Goal: Manage account settings

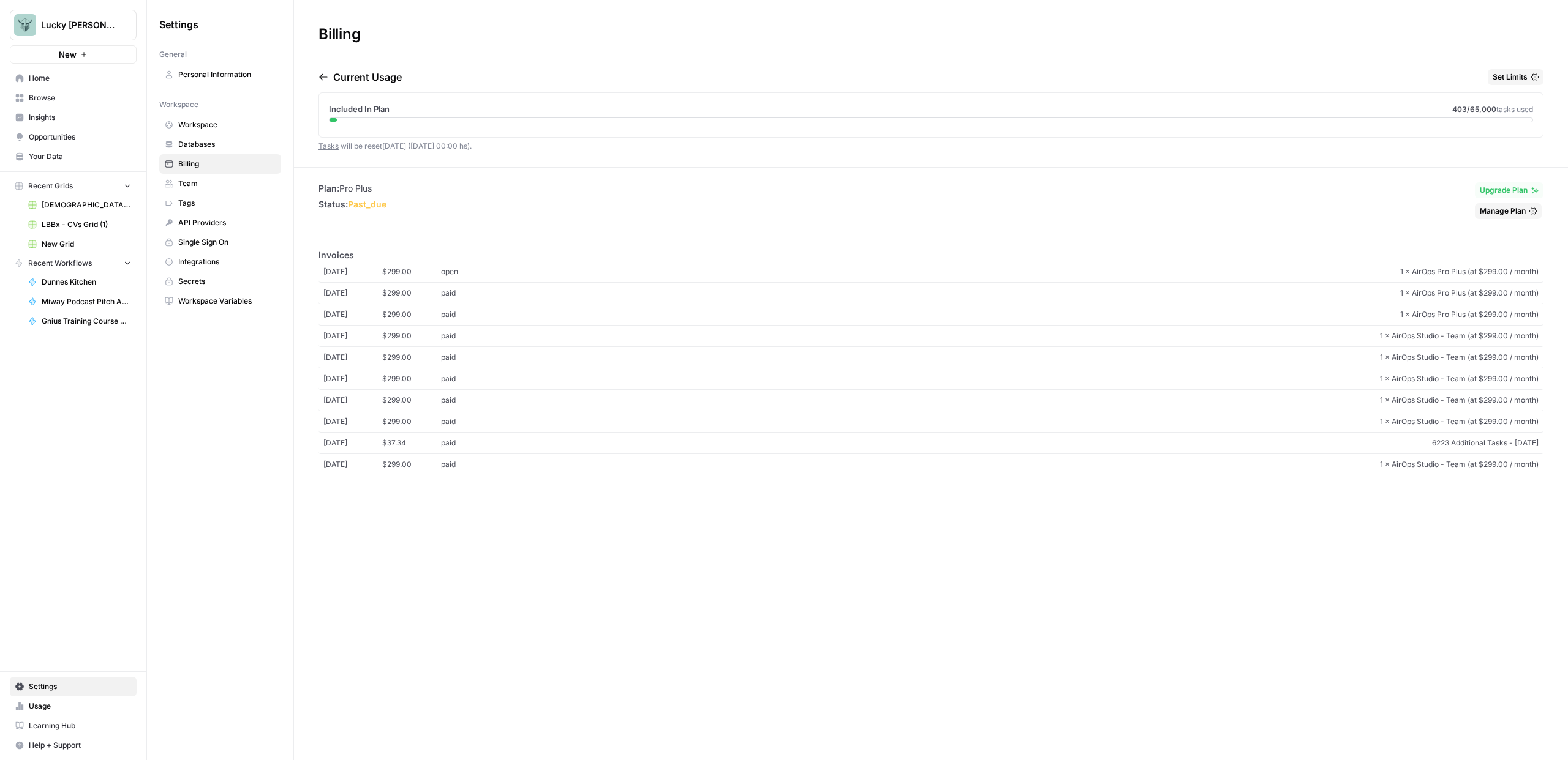
click at [374, 207] on span "past_due" at bounding box center [367, 204] width 38 height 11
click at [450, 274] on span "open" at bounding box center [470, 271] width 59 height 11
click at [432, 293] on span "$299.00" at bounding box center [411, 293] width 59 height 11
click at [64, 682] on span "Settings" at bounding box center [79, 687] width 102 height 11
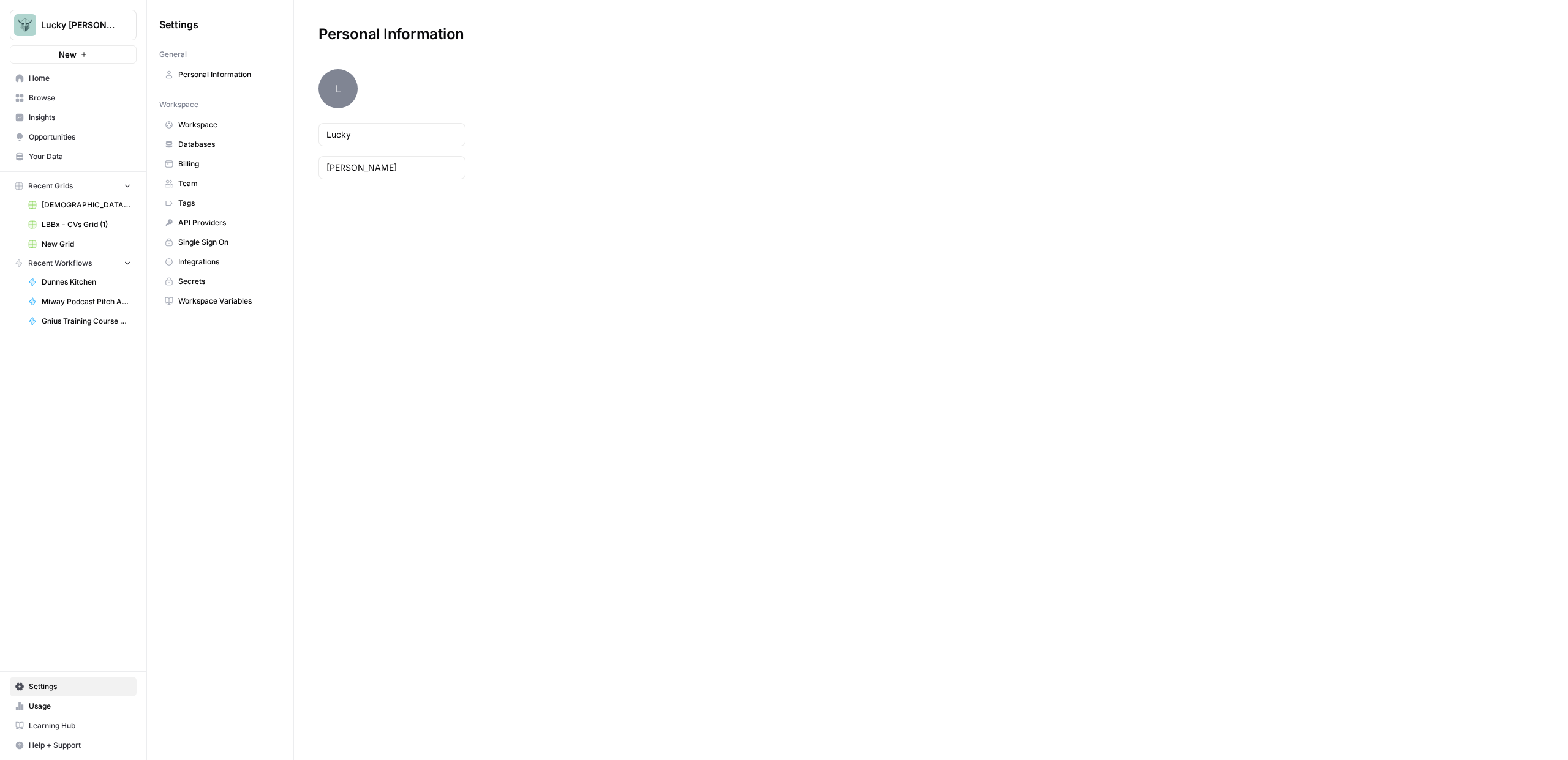
click at [209, 182] on span "Team" at bounding box center [227, 183] width 97 height 11
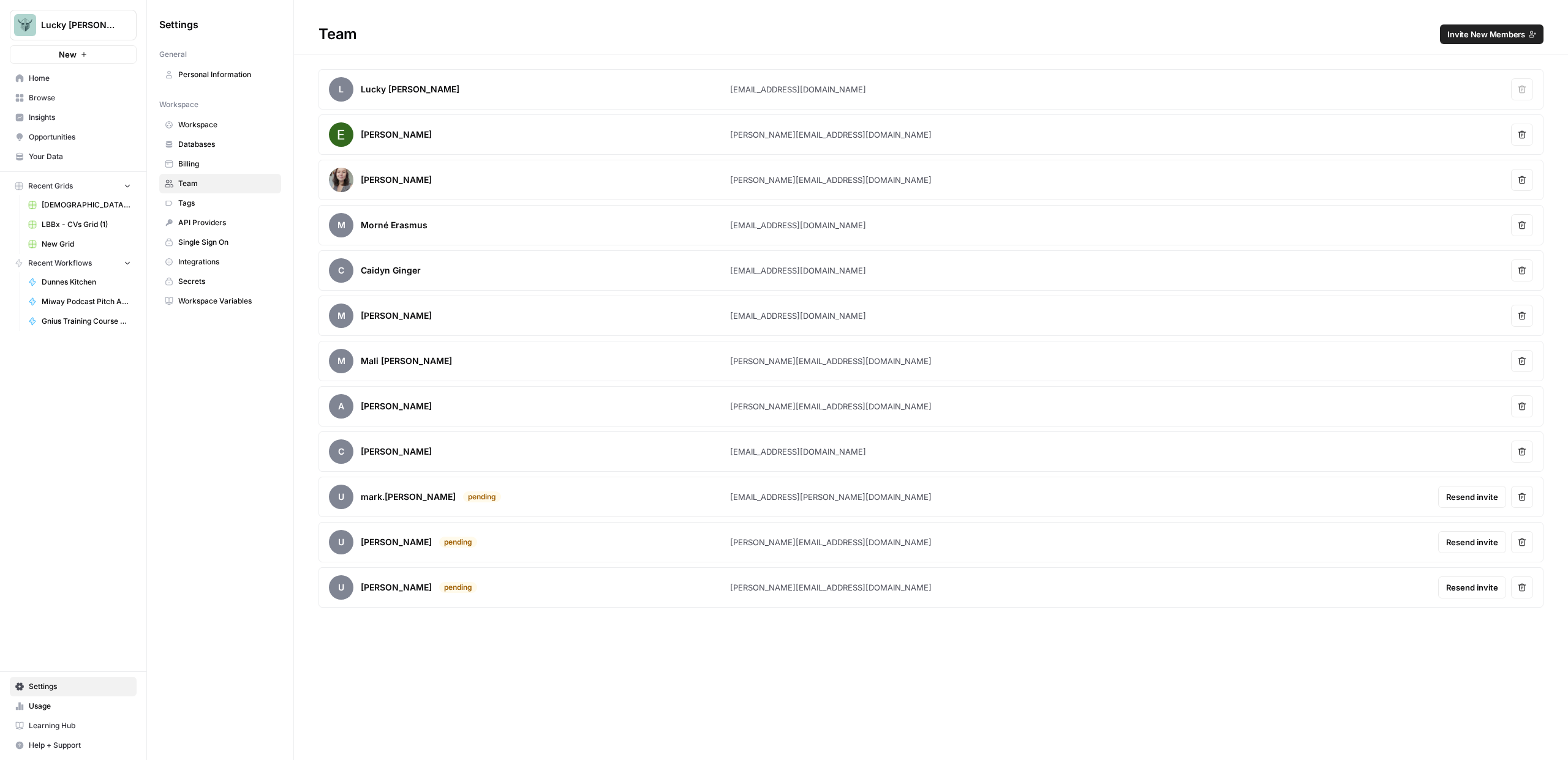
click at [877, 314] on article "M [PERSON_NAME] [EMAIL_ADDRESS][DOMAIN_NAME] Remove user" at bounding box center [931, 316] width 1225 height 40
